Goal: Task Accomplishment & Management: Use online tool/utility

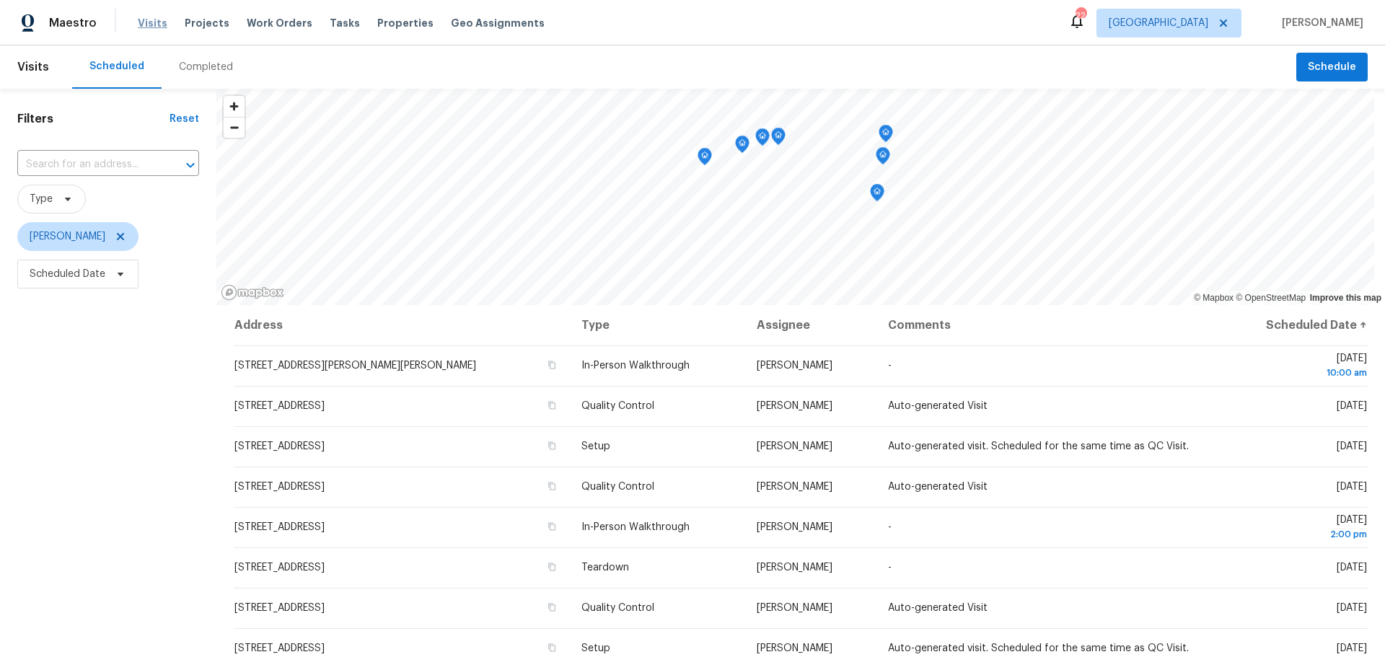
click at [149, 26] on span "Visits" at bounding box center [153, 23] width 30 height 14
click at [115, 241] on icon at bounding box center [121, 237] width 12 height 12
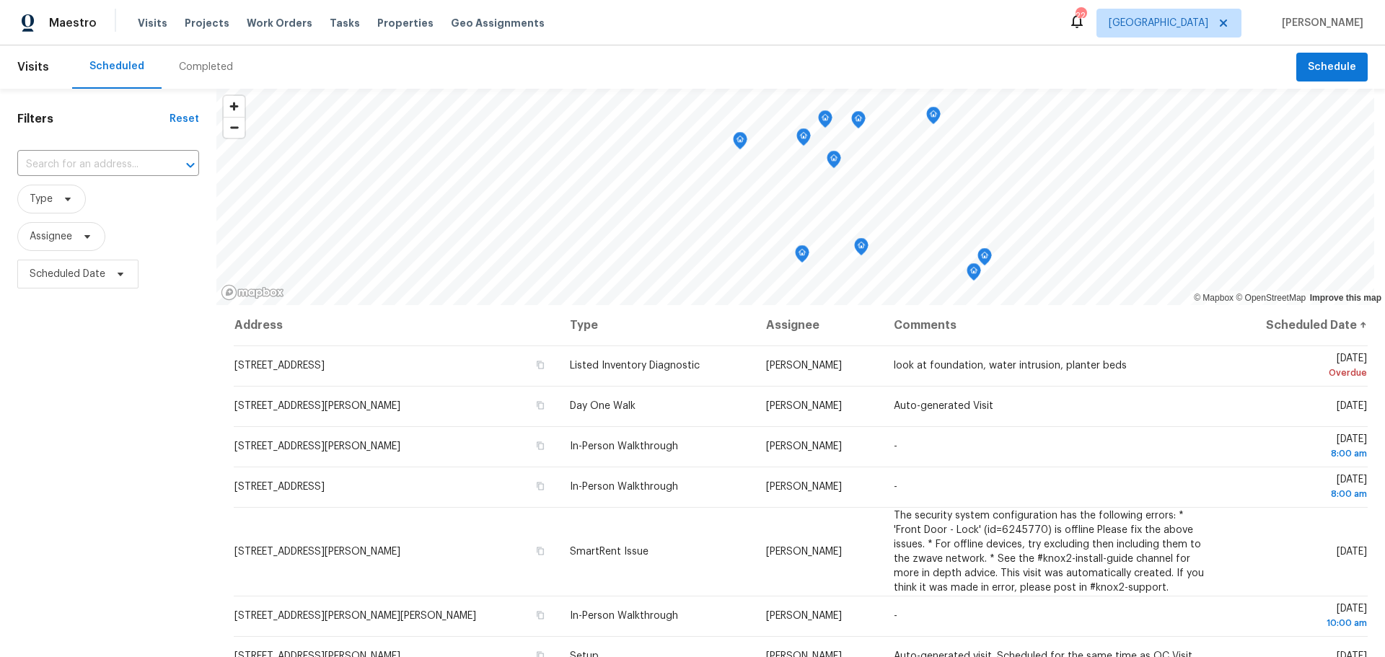
click at [686, 27] on icon at bounding box center [1077, 21] width 12 height 14
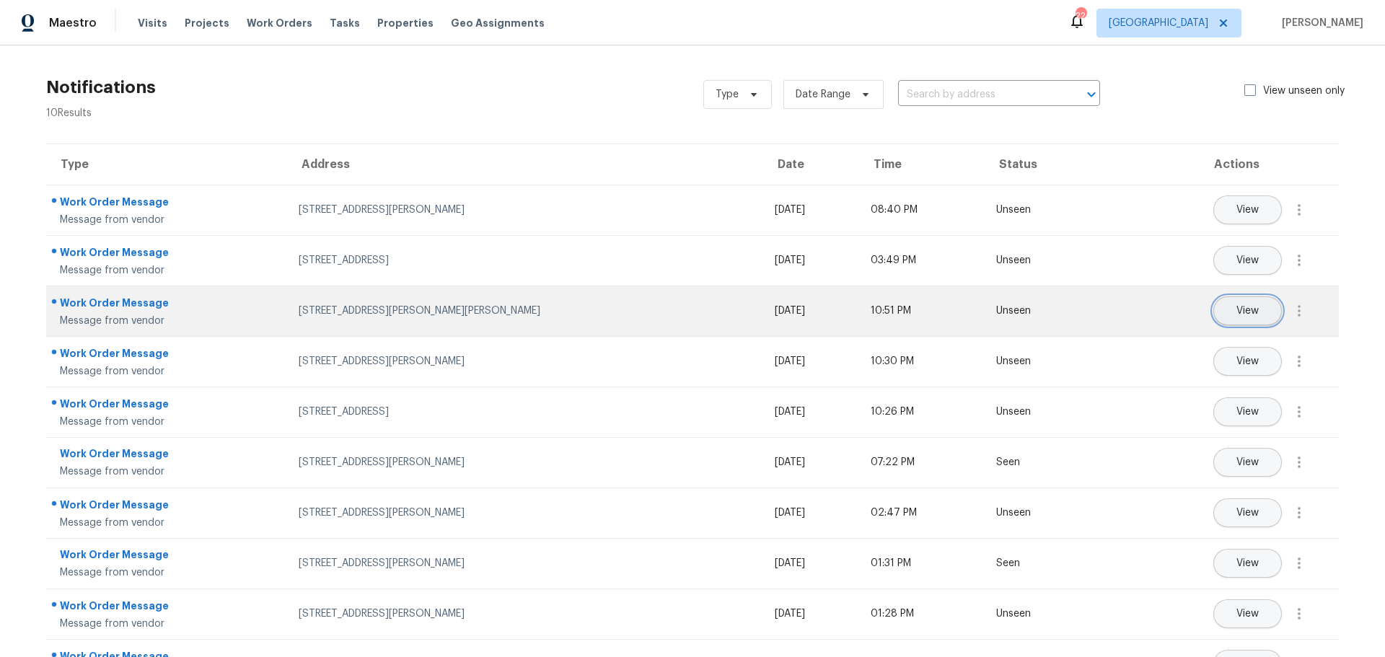
click at [686, 284] on button "View" at bounding box center [1247, 310] width 69 height 29
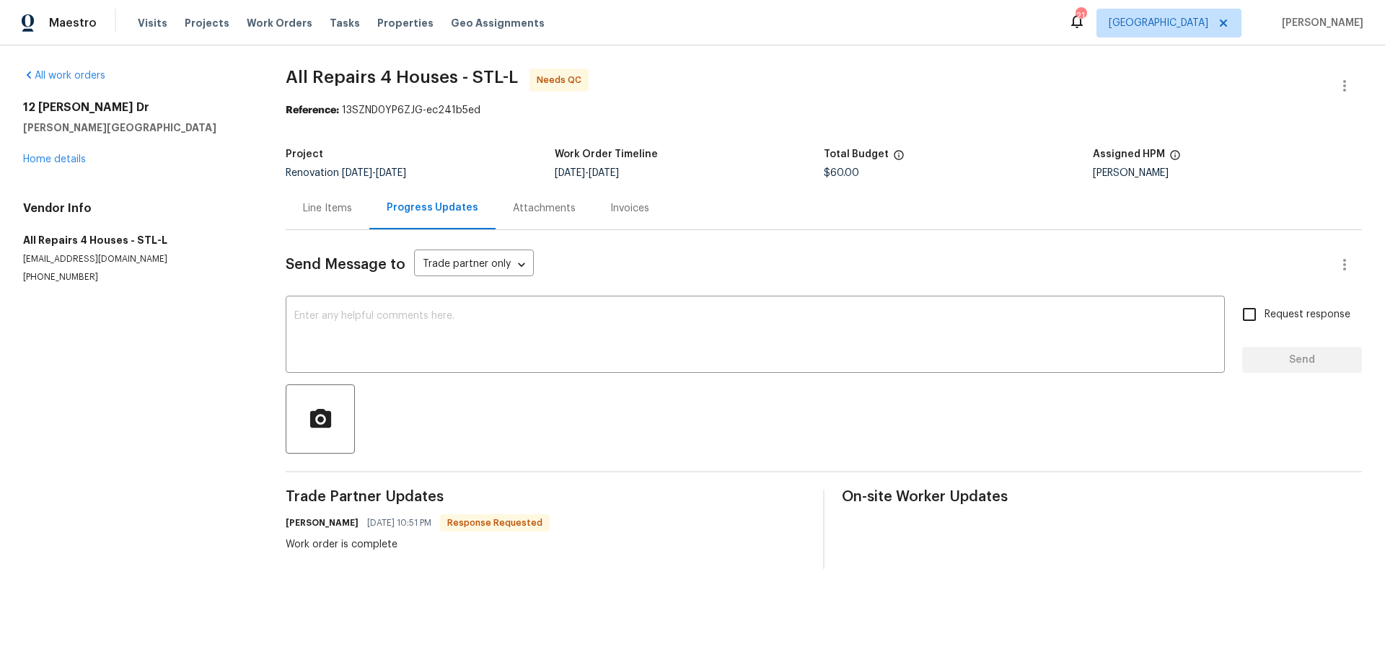
click at [332, 226] on div "Line Items" at bounding box center [328, 208] width 84 height 43
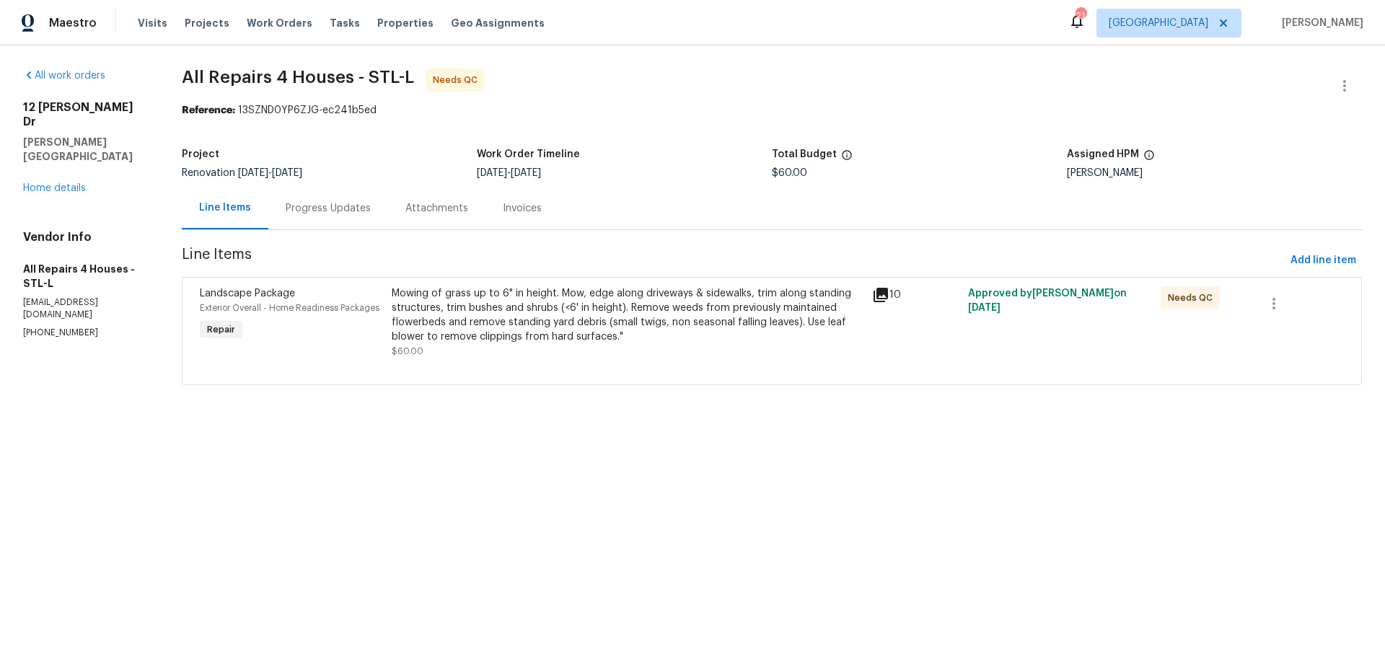
click at [580, 325] on div "Mowing of grass up to 6" in height. Mow, edge along driveways & sidewalks, trim…" at bounding box center [628, 315] width 472 height 58
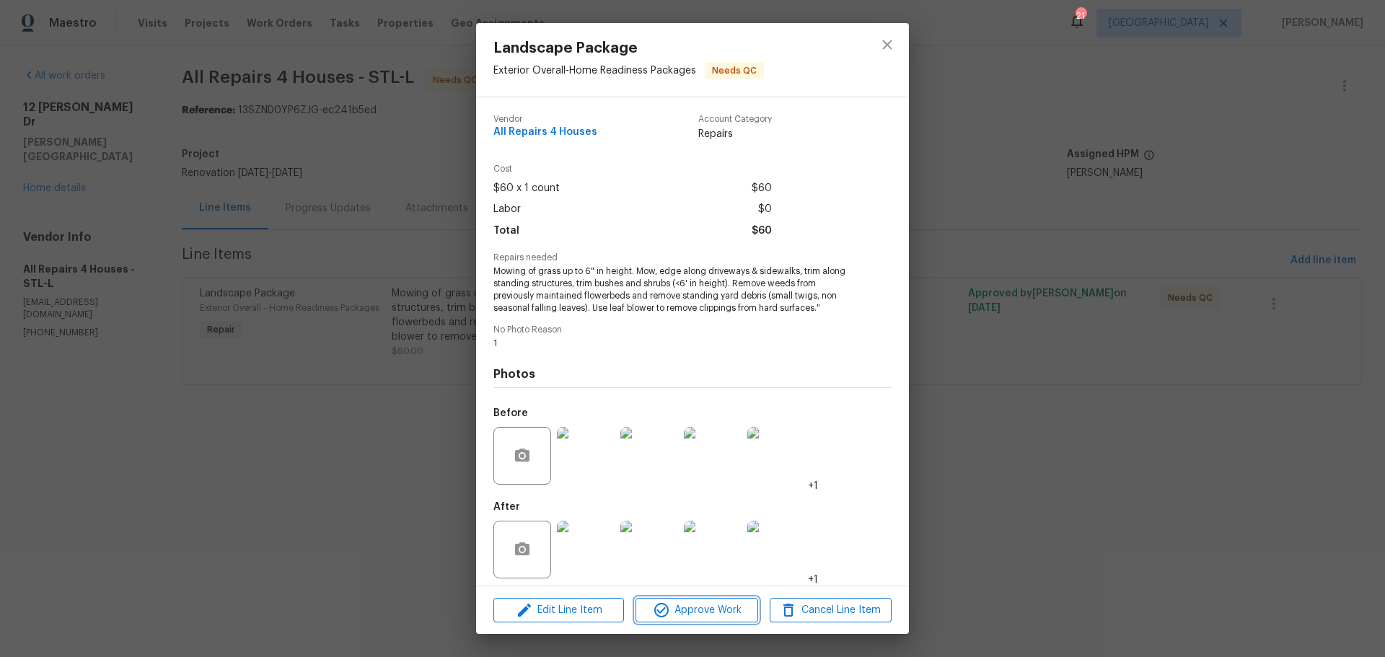
click at [711, 607] on span "Approve Work" at bounding box center [696, 611] width 113 height 18
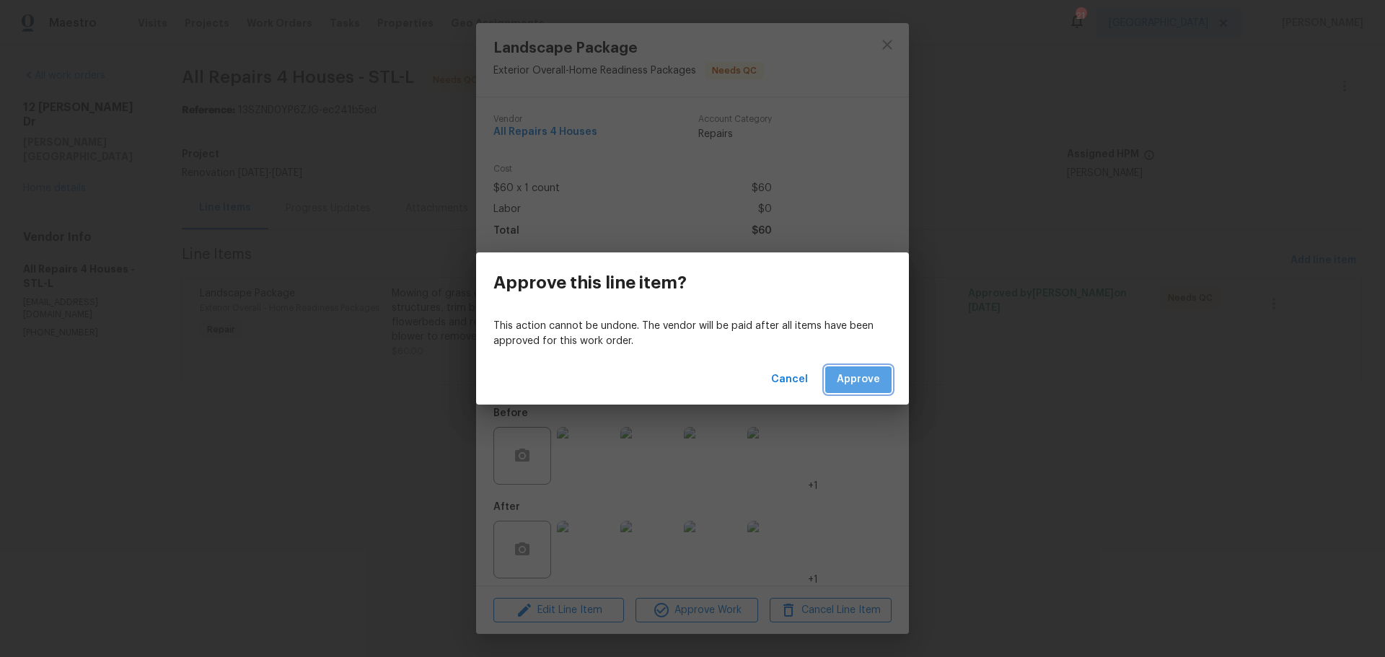
click at [862, 379] on span "Approve" at bounding box center [858, 380] width 43 height 18
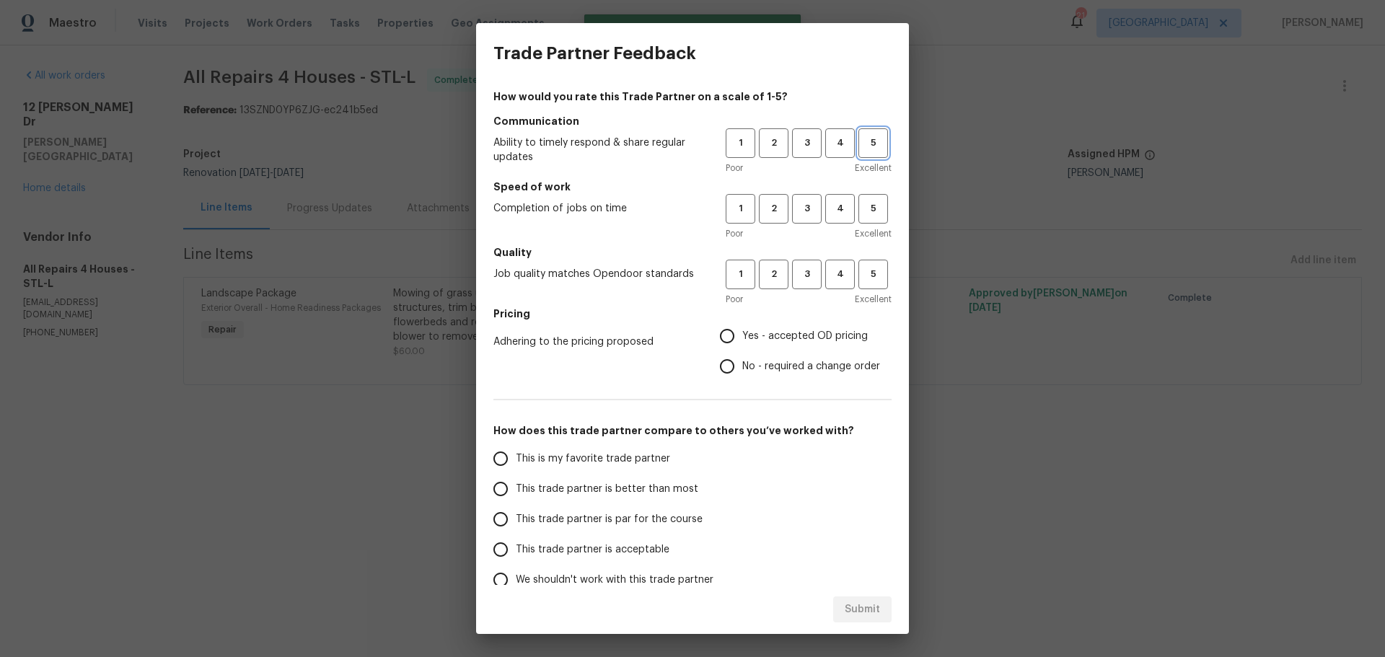
click at [871, 153] on button "5" at bounding box center [873, 143] width 30 height 30
click at [861, 198] on button "5" at bounding box center [873, 209] width 30 height 30
click at [860, 266] on span "5" at bounding box center [873, 274] width 27 height 17
click at [796, 329] on span "Yes - accepted OD pricing" at bounding box center [804, 336] width 125 height 15
click at [742, 328] on input "Yes - accepted OD pricing" at bounding box center [727, 336] width 30 height 30
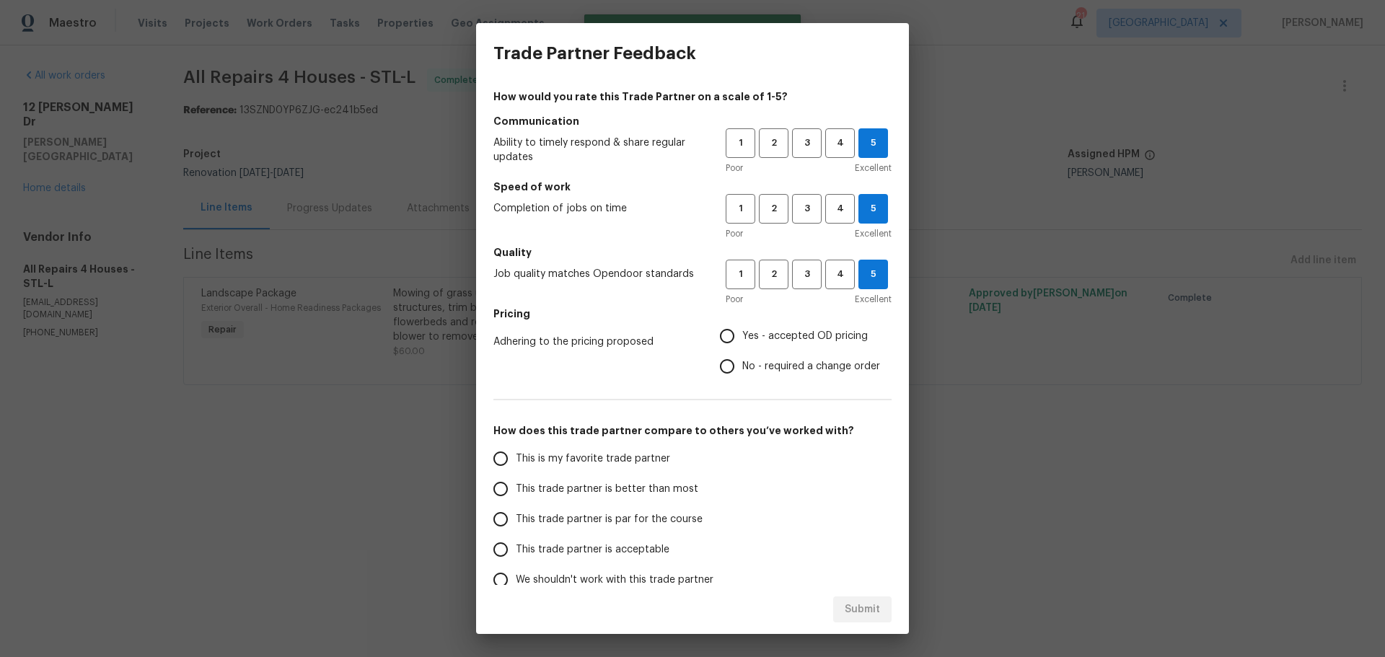
radio input "true"
click at [627, 457] on span "This is my favorite trade partner" at bounding box center [593, 458] width 154 height 15
click at [516, 457] on input "This is my favorite trade partner" at bounding box center [500, 459] width 30 height 30
click at [844, 614] on button "Submit" at bounding box center [862, 609] width 58 height 27
radio input "true"
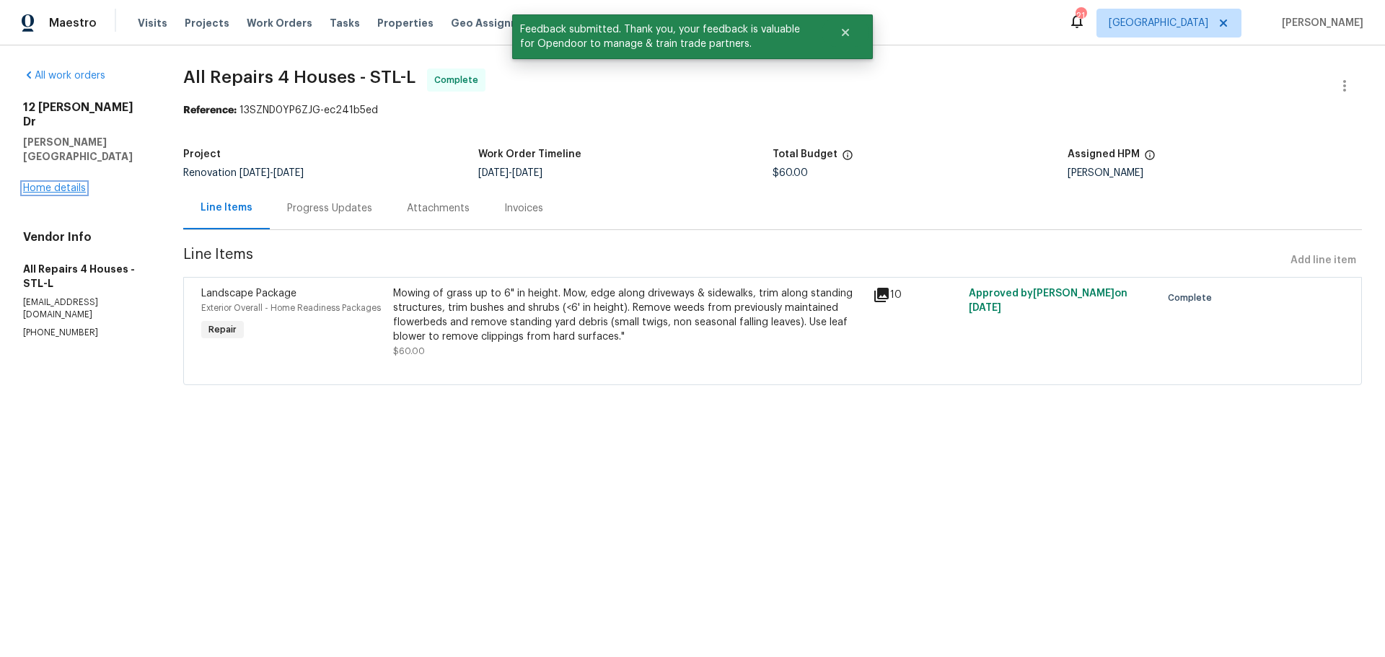
click at [69, 183] on link "Home details" at bounding box center [54, 188] width 63 height 10
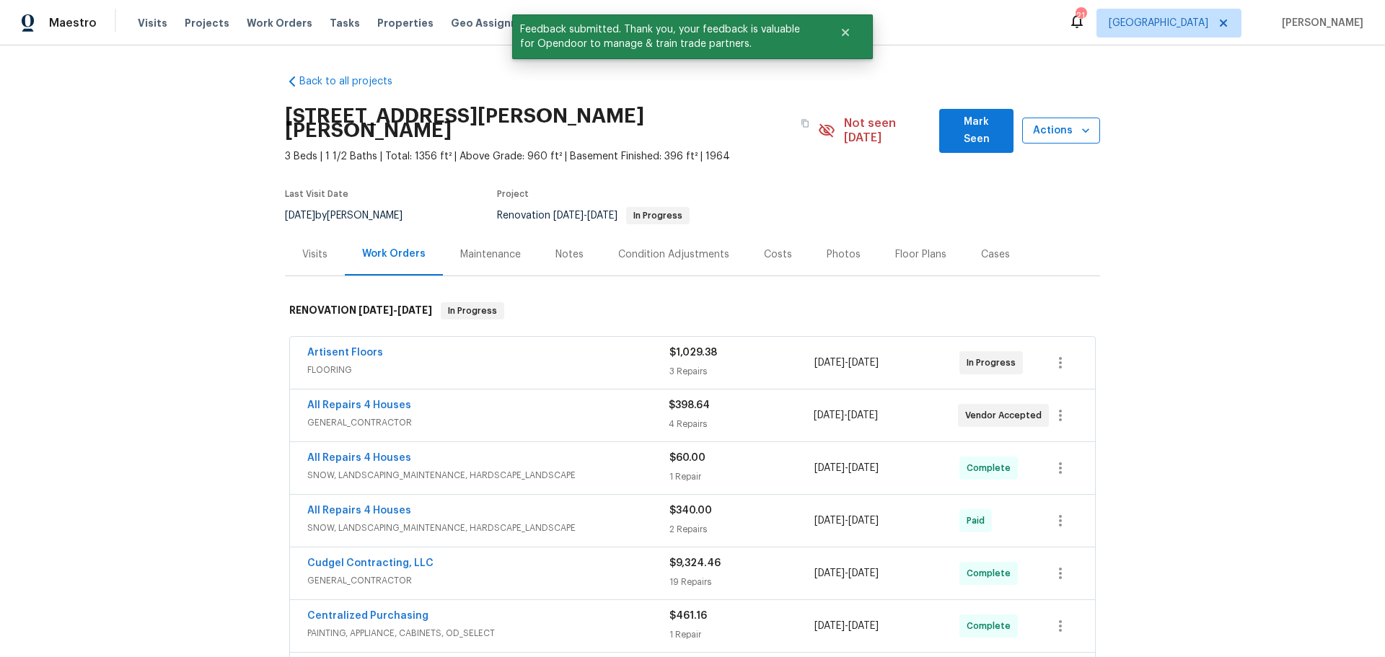
click at [1075, 133] on button "Actions" at bounding box center [1061, 131] width 78 height 27
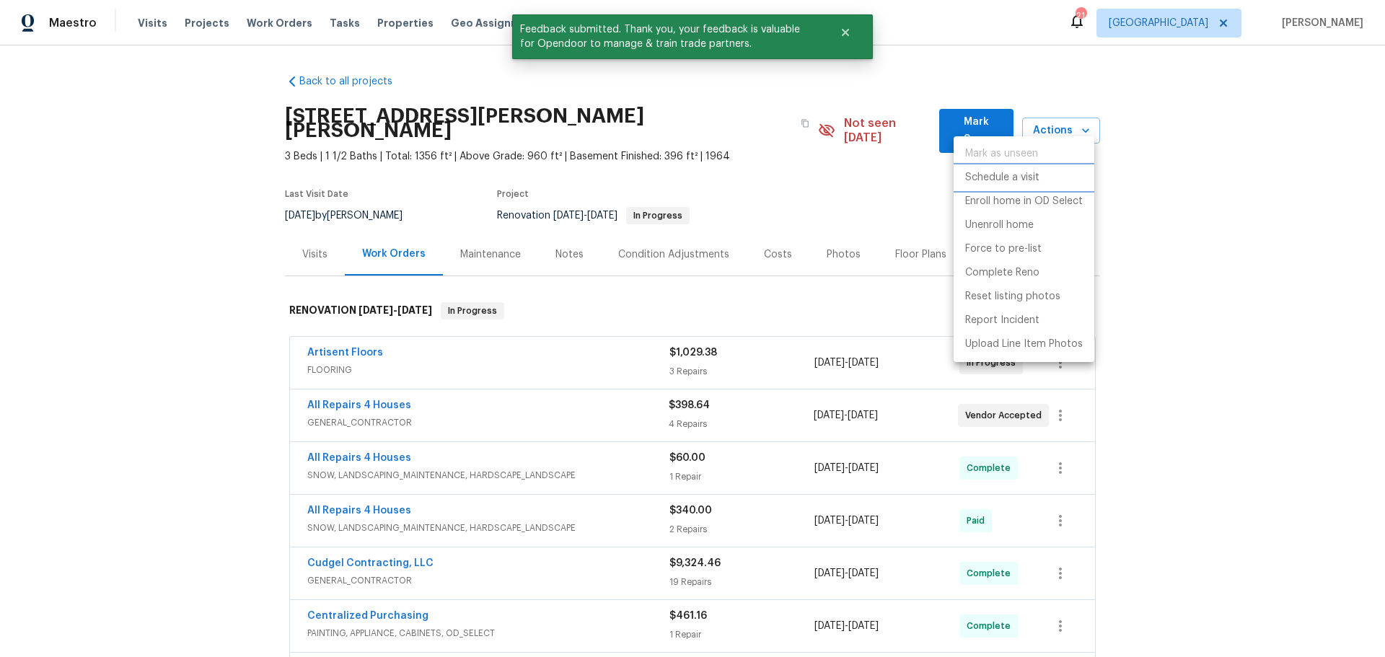
click at [1054, 180] on li "Schedule a visit" at bounding box center [1023, 178] width 141 height 24
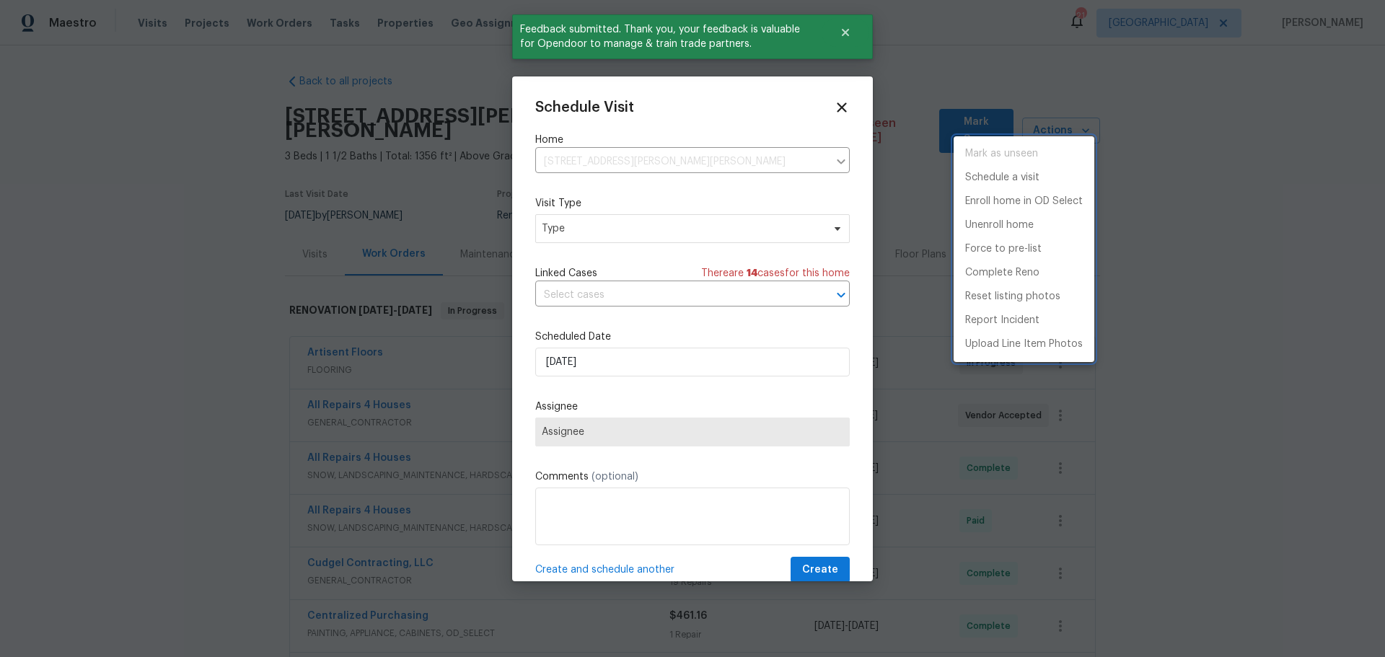
click at [623, 231] on div at bounding box center [692, 328] width 1385 height 657
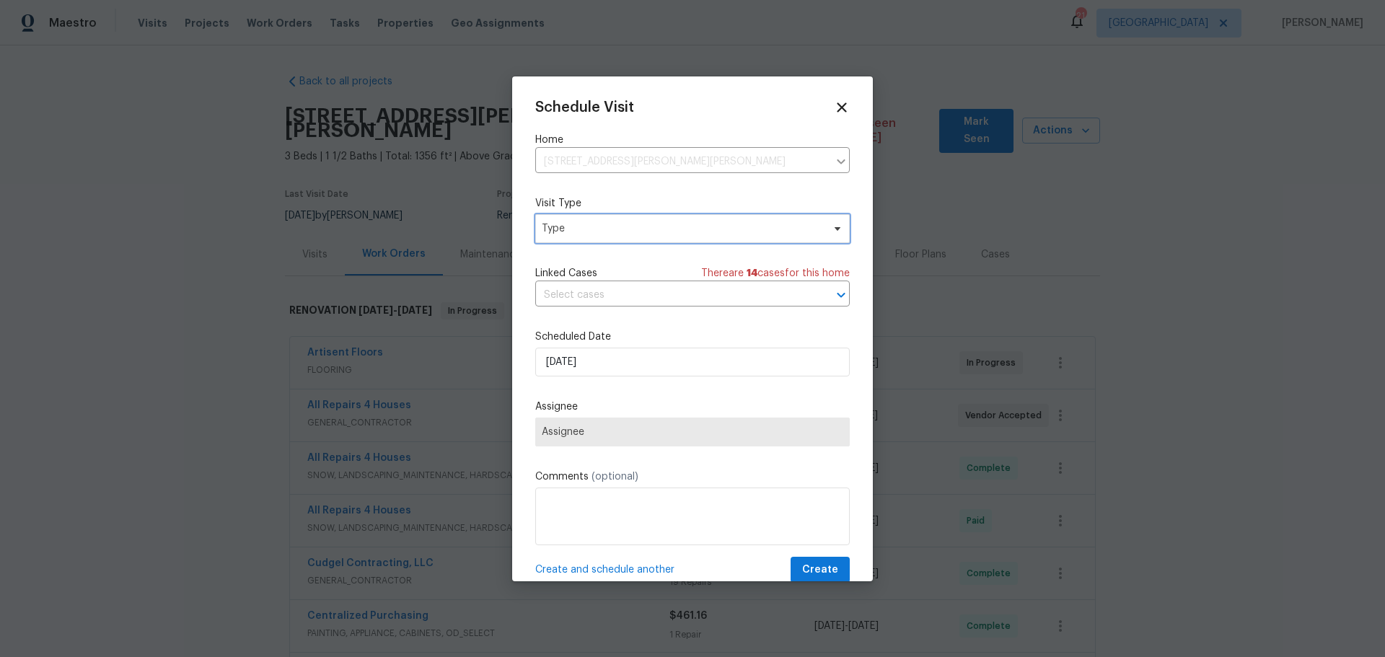
drag, startPoint x: 741, startPoint y: 229, endPoint x: 726, endPoint y: 237, distance: 17.4
click at [744, 228] on span "Type" at bounding box center [682, 228] width 281 height 14
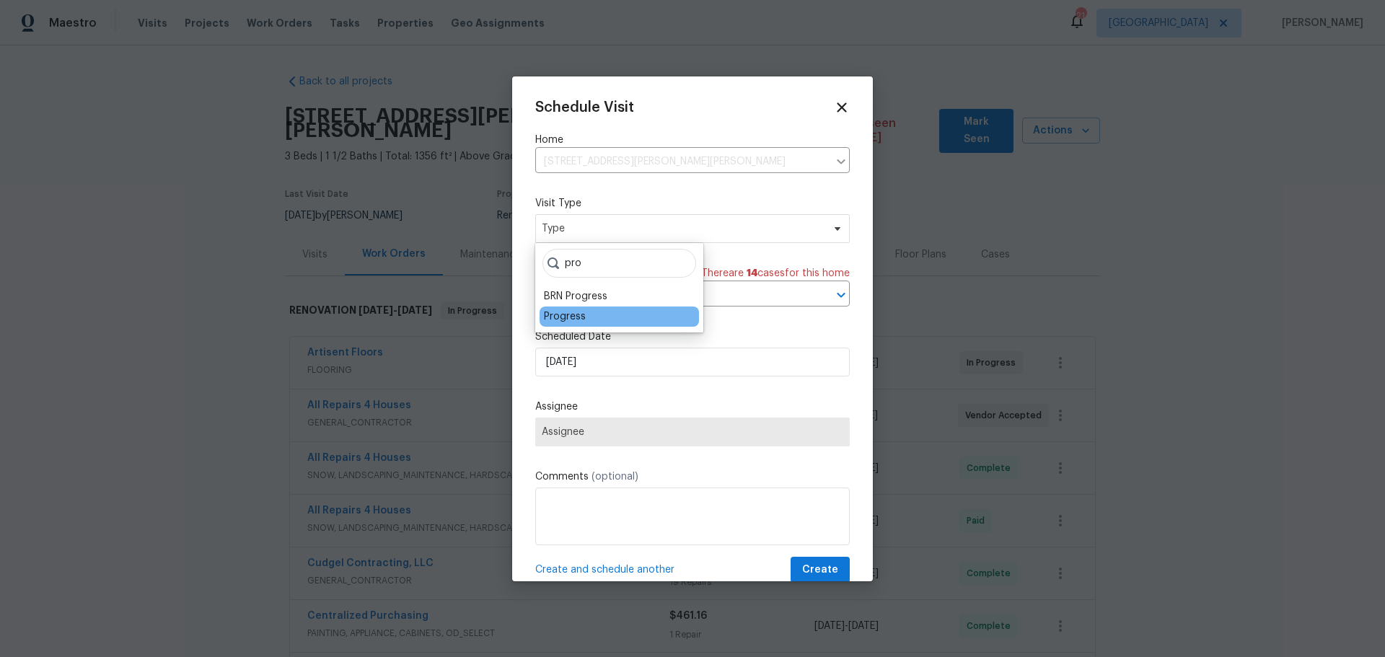
type input "pro"
click at [592, 315] on div "Progress" at bounding box center [618, 317] width 159 height 20
click at [576, 316] on div "Progress" at bounding box center [565, 316] width 42 height 14
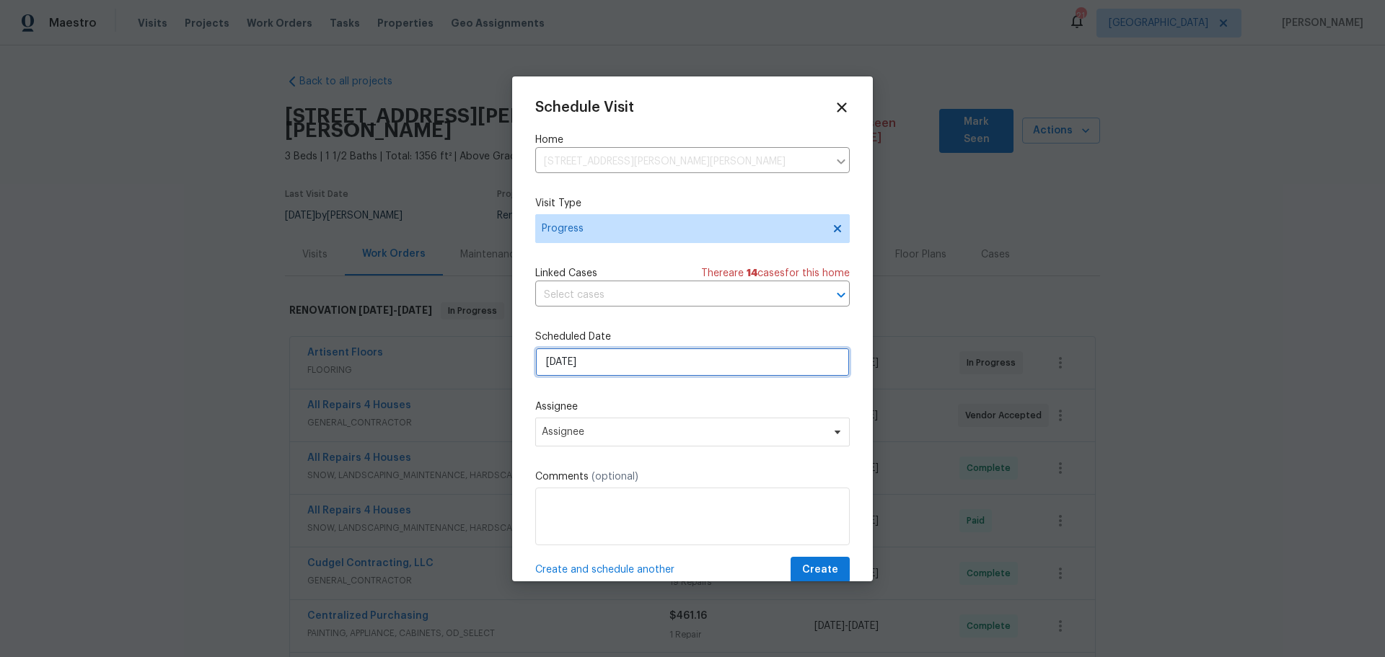
click at [608, 375] on input "8/24/2025" at bounding box center [692, 362] width 314 height 29
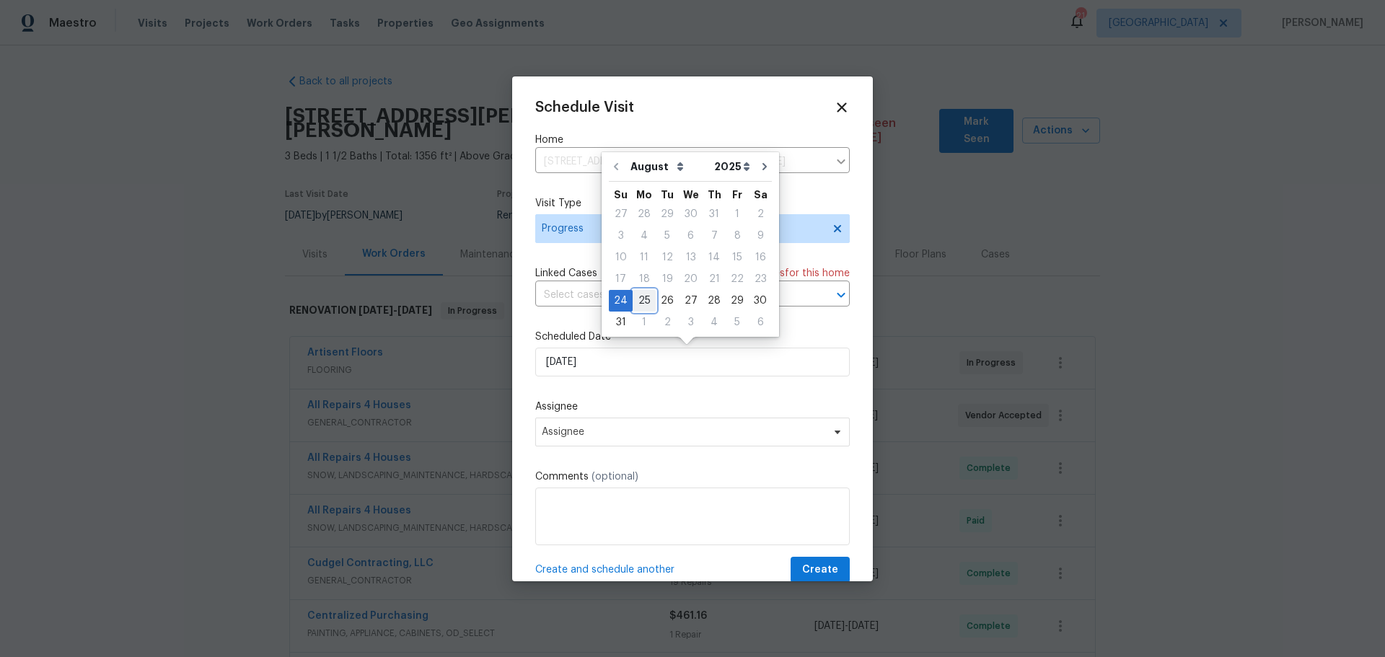
click at [638, 299] on div "25" at bounding box center [644, 301] width 23 height 20
type input "8/25/2025"
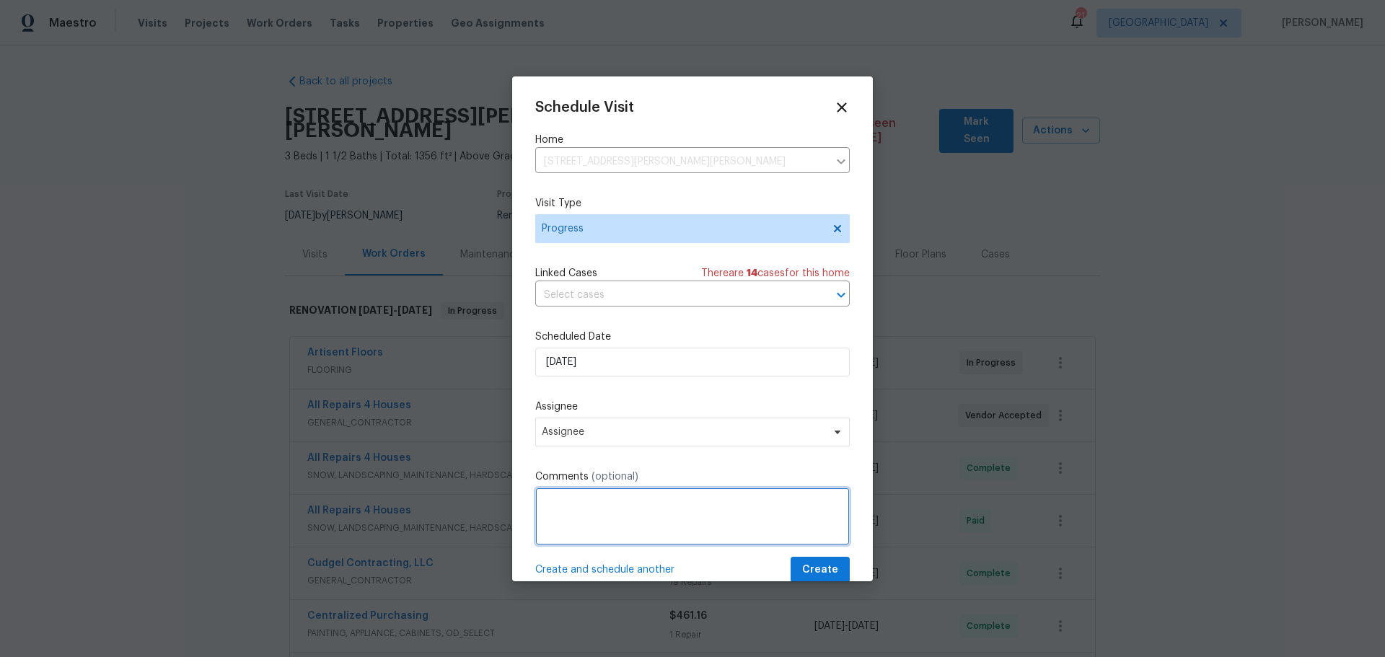
click at [599, 511] on textarea at bounding box center [692, 517] width 314 height 58
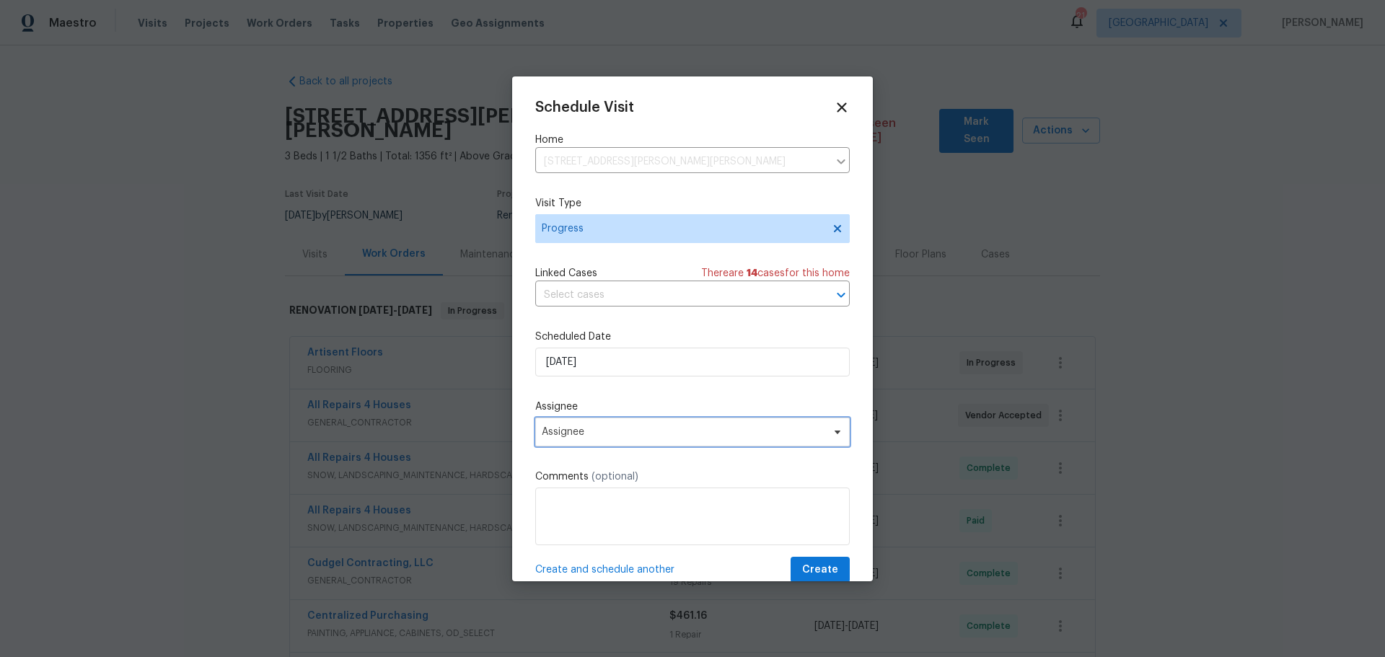
click at [613, 445] on span "Assignee" at bounding box center [692, 432] width 314 height 29
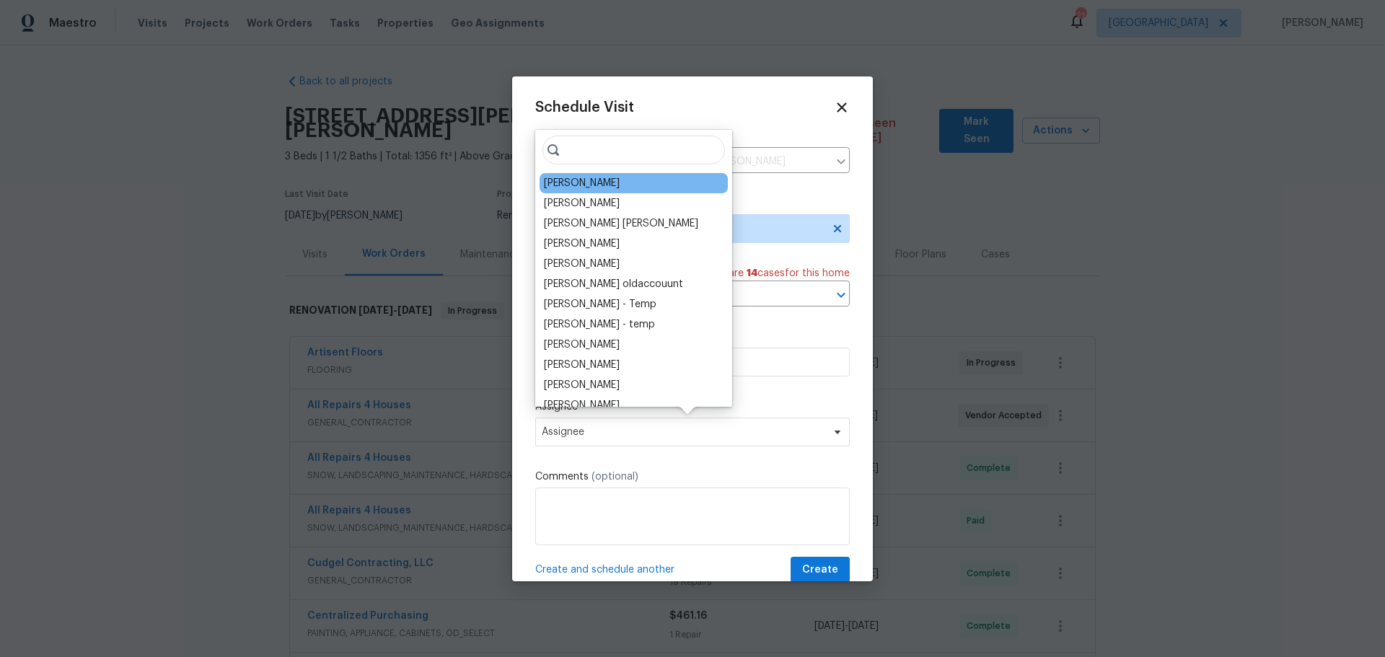
click at [608, 179] on div "[PERSON_NAME]" at bounding box center [582, 183] width 76 height 14
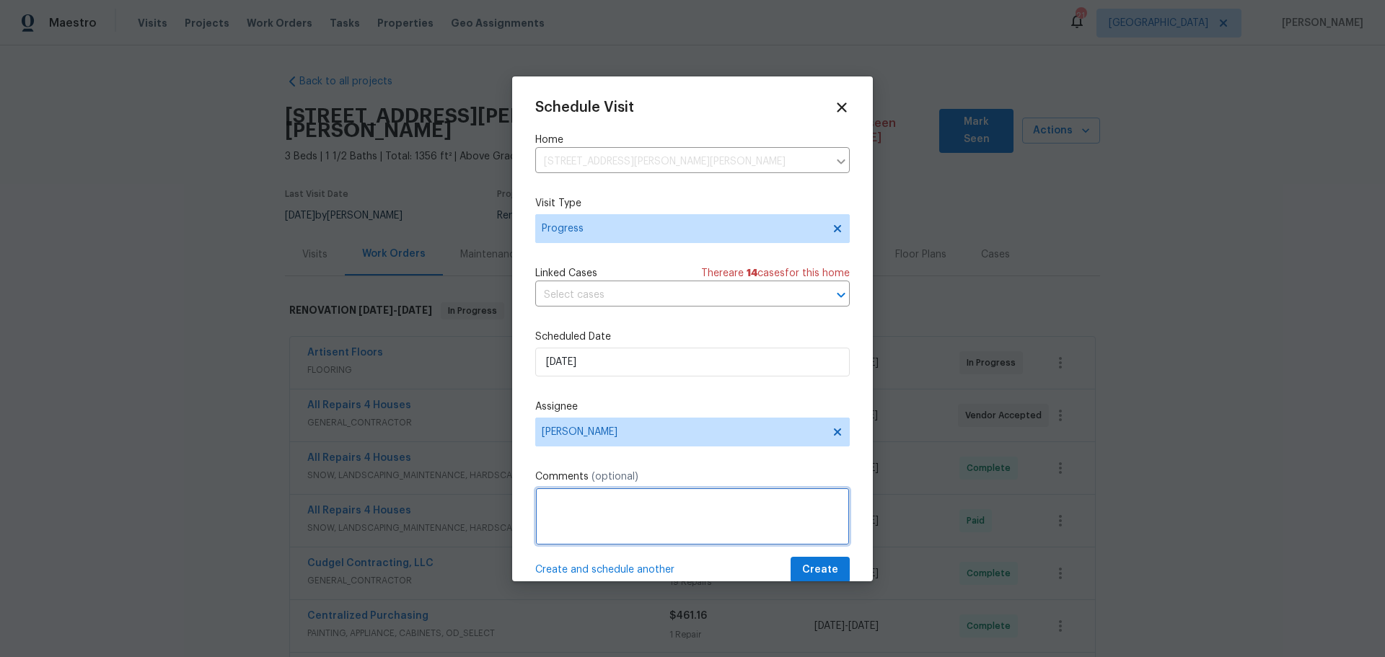
click at [625, 502] on textarea at bounding box center [692, 517] width 314 height 58
type textarea "listing photos"
click at [824, 561] on span "Create" at bounding box center [820, 570] width 36 height 18
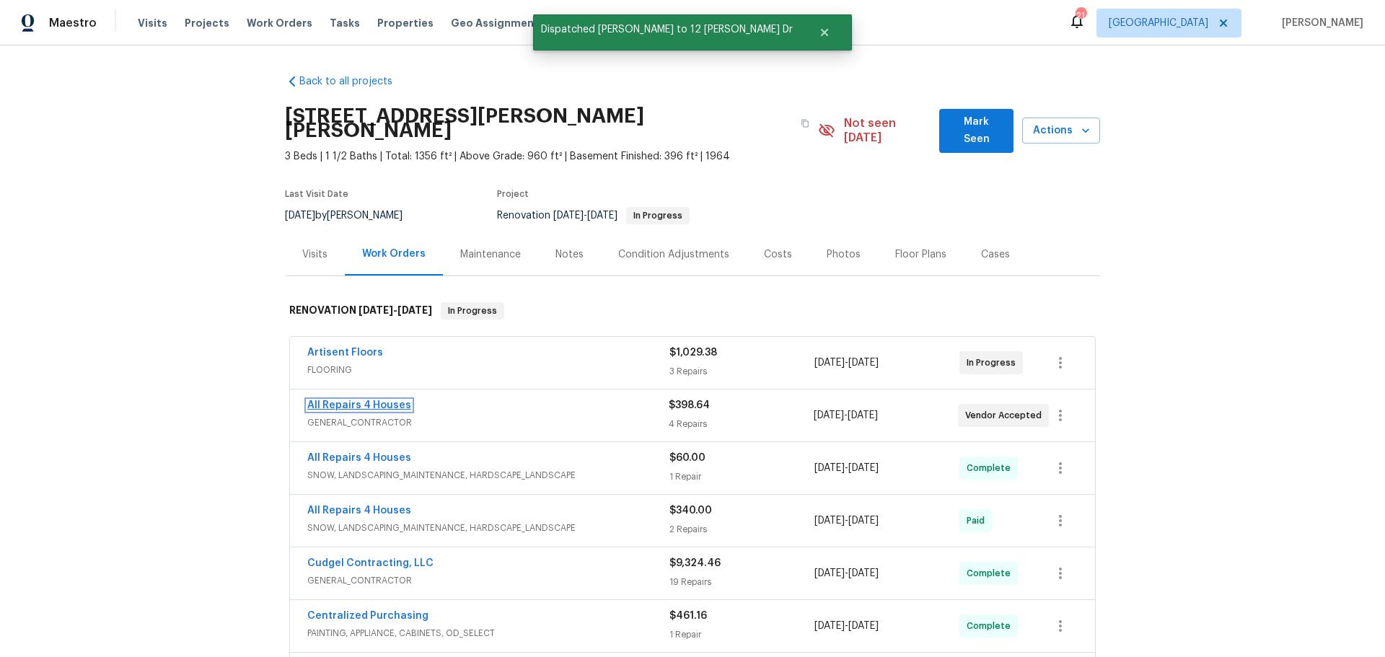
click at [332, 400] on link "All Repairs 4 Houses" at bounding box center [359, 405] width 104 height 10
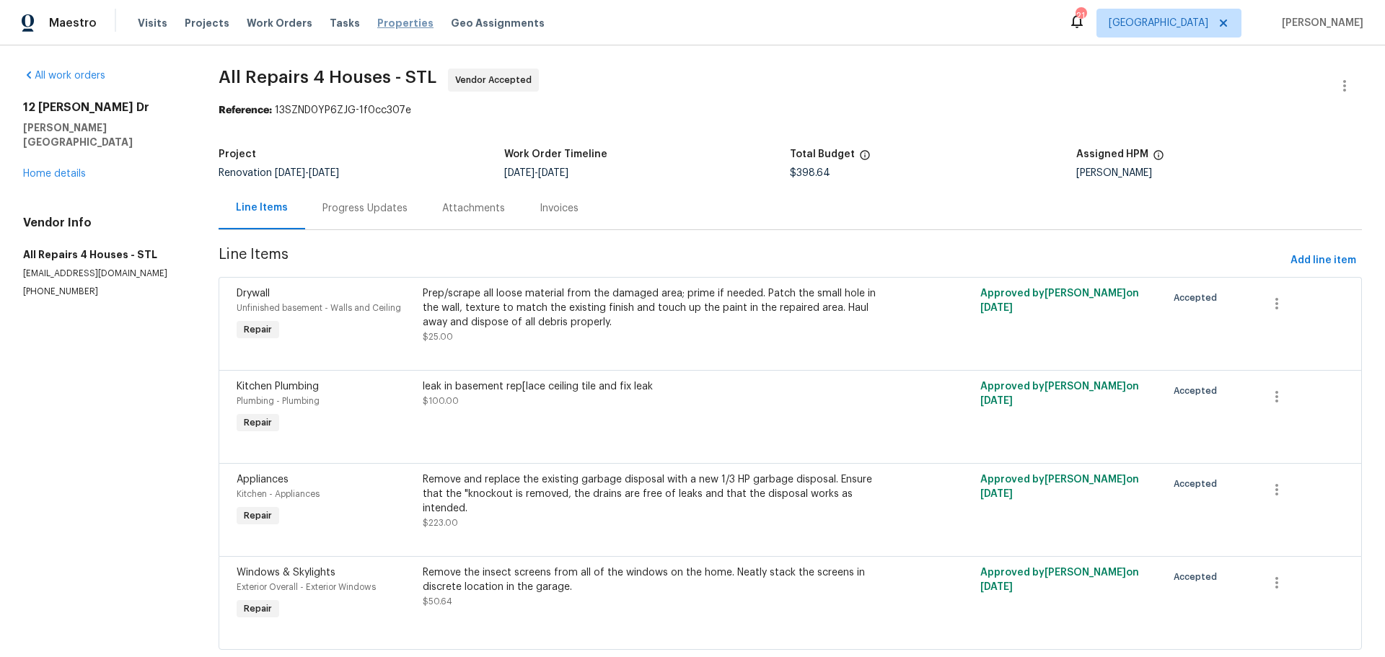
click at [377, 24] on span "Properties" at bounding box center [405, 23] width 56 height 14
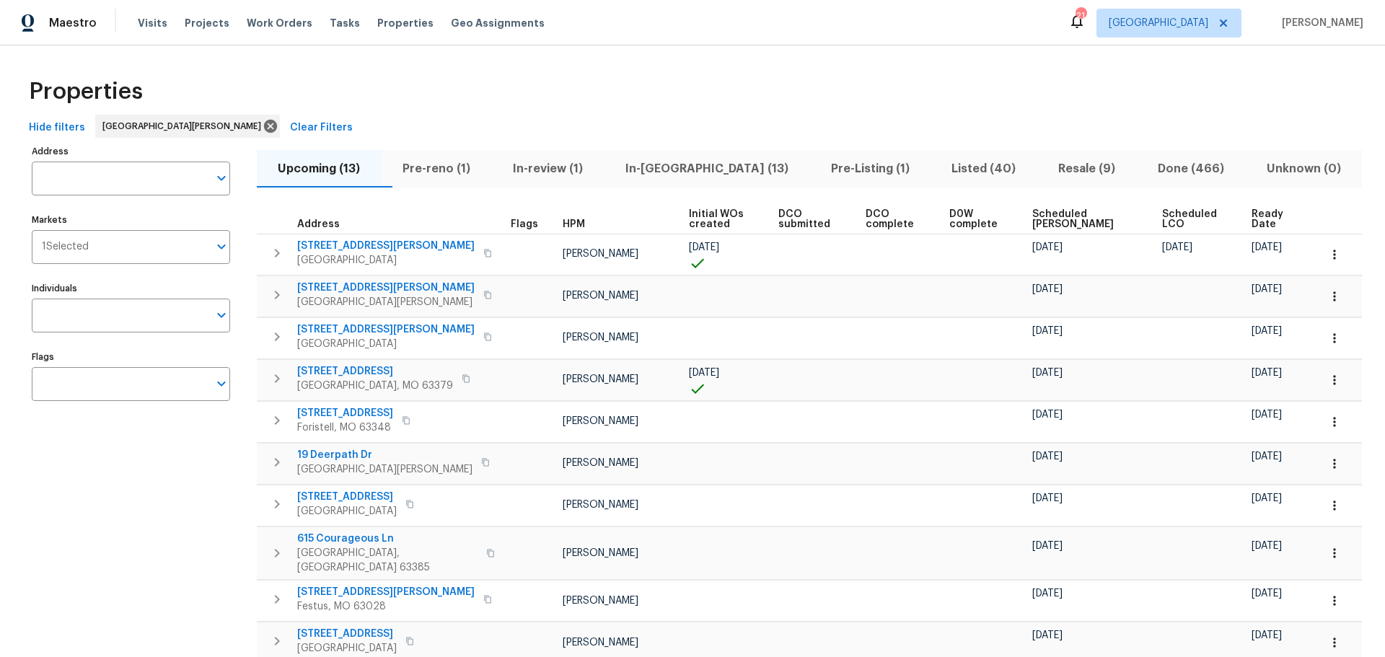
click at [1046, 162] on span "Resale (9)" at bounding box center [1087, 169] width 82 height 20
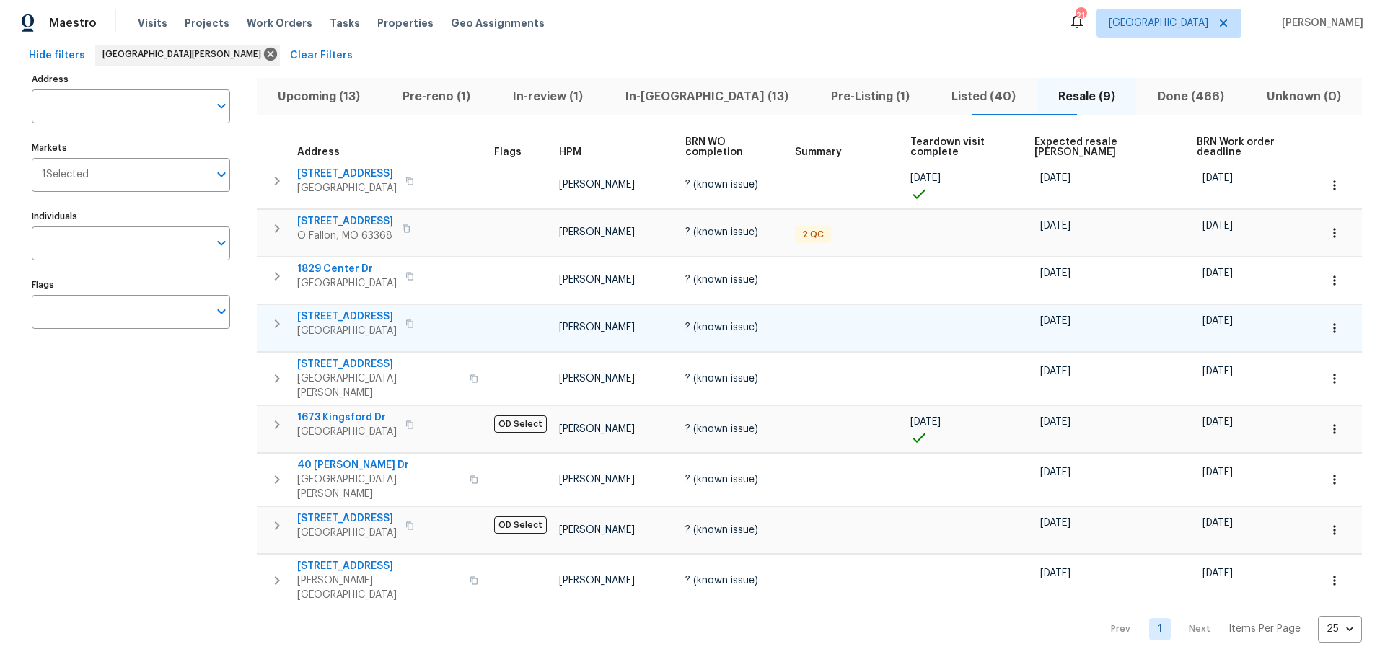
scroll to position [74, 0]
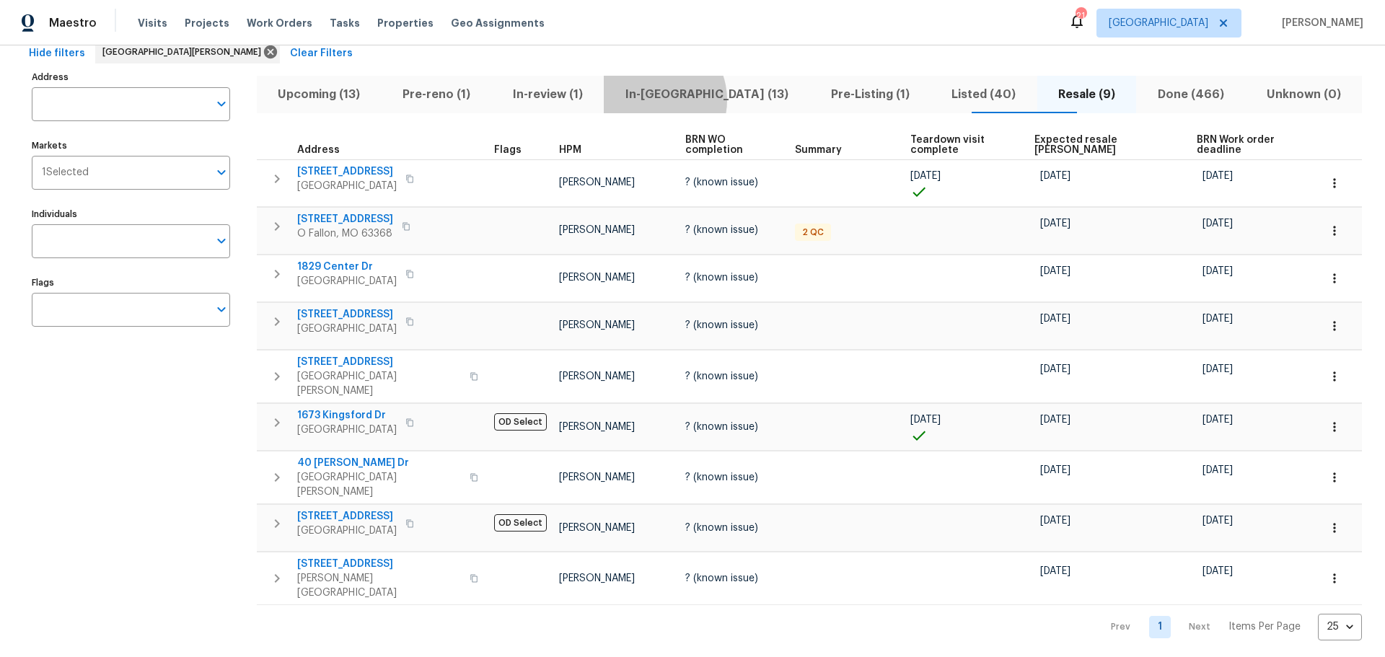
click at [682, 100] on span "In-reno (13)" at bounding box center [706, 94] width 188 height 20
